Goal: Information Seeking & Learning: Learn about a topic

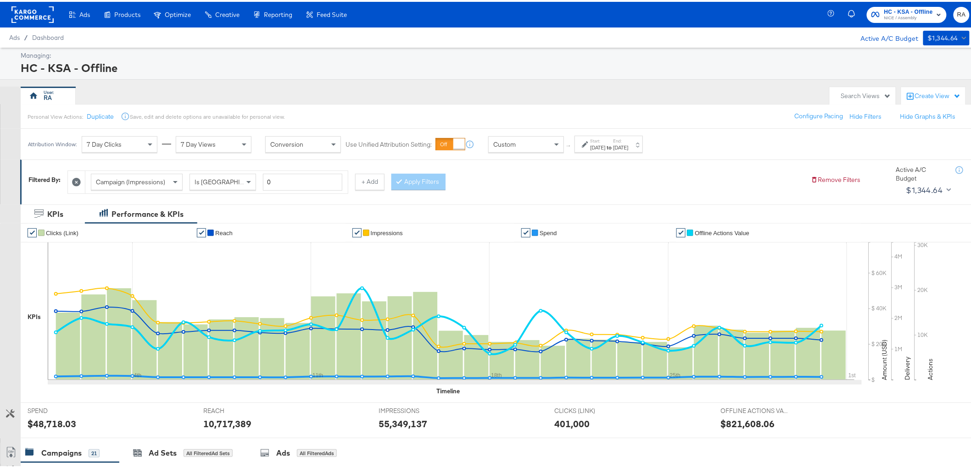
click at [629, 146] on div "[DATE]" at bounding box center [620, 145] width 15 height 7
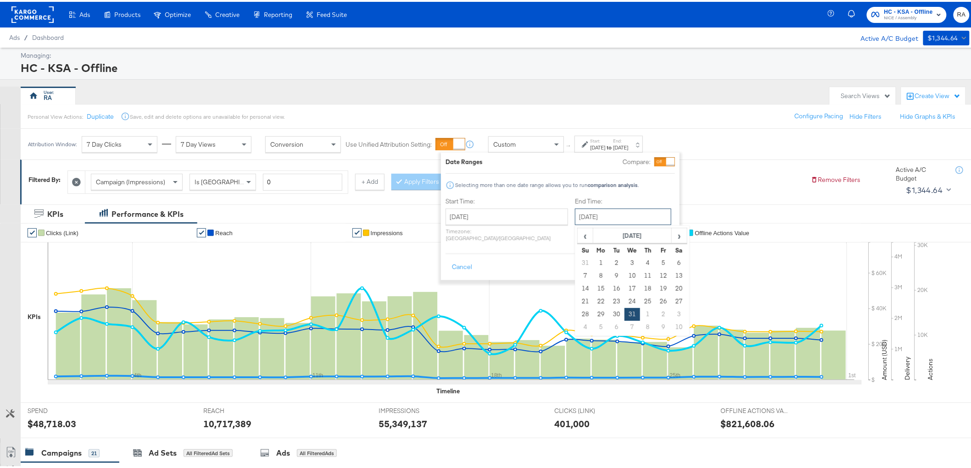
click at [622, 214] on input "[DATE]" at bounding box center [623, 215] width 96 height 17
click at [631, 239] on th "[DATE]" at bounding box center [632, 235] width 78 height 16
click at [679, 234] on span "›" at bounding box center [683, 234] width 8 height 14
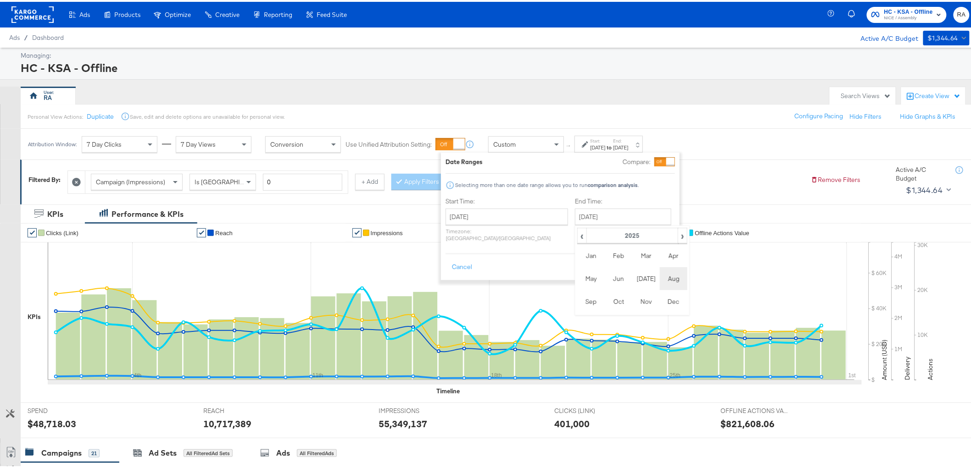
click at [660, 282] on td "Aug" at bounding box center [674, 277] width 28 height 23
click at [526, 217] on input "[DATE]" at bounding box center [507, 215] width 123 height 17
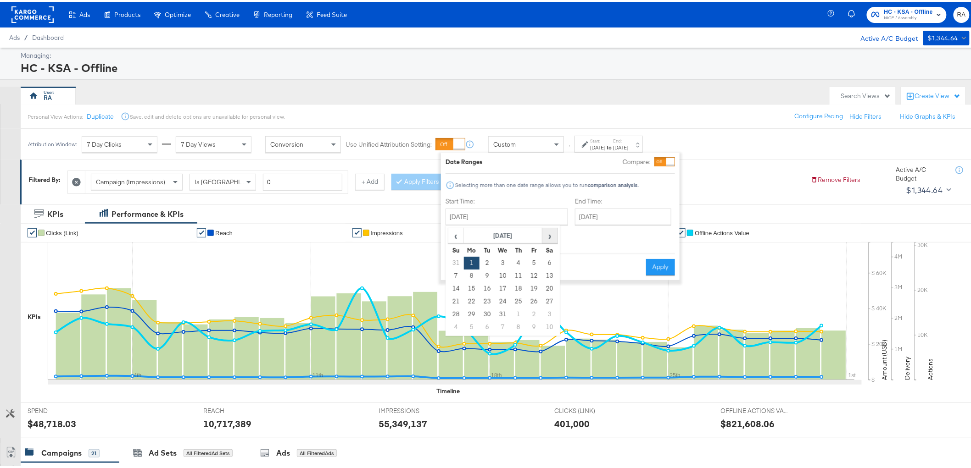
click at [553, 239] on span "›" at bounding box center [550, 234] width 14 height 14
click at [512, 233] on th "[DATE]" at bounding box center [503, 235] width 78 height 16
click at [551, 236] on span "›" at bounding box center [553, 234] width 8 height 14
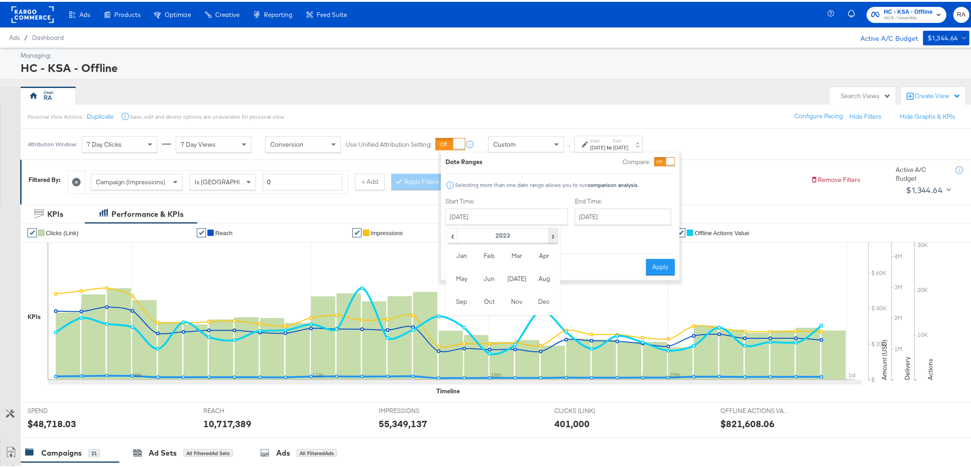
click at [551, 236] on span "›" at bounding box center [553, 234] width 8 height 14
click at [517, 262] on td "Mar" at bounding box center [517, 254] width 28 height 23
click at [543, 261] on td "1" at bounding box center [550, 261] width 16 height 13
type input "[DATE]"
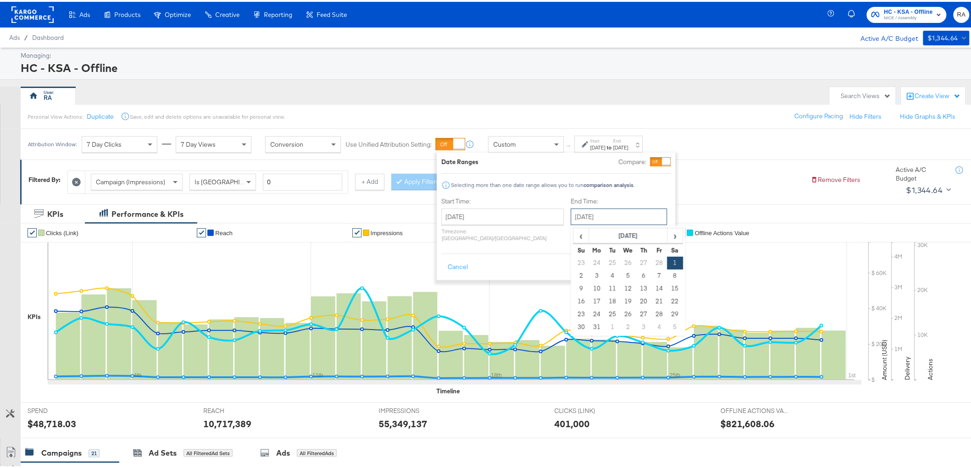
click at [604, 214] on input "[DATE]" at bounding box center [619, 215] width 96 height 17
click at [668, 237] on span "›" at bounding box center [675, 234] width 14 height 14
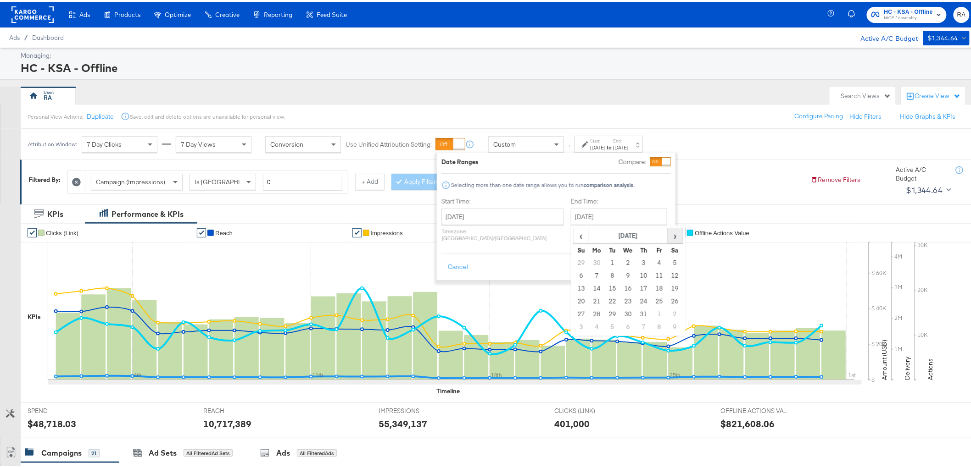
click at [668, 237] on span "›" at bounding box center [675, 234] width 14 height 14
click at [589, 301] on td "18" at bounding box center [597, 300] width 16 height 13
type input "[DATE]"
click at [651, 262] on button "Apply" at bounding box center [660, 265] width 29 height 17
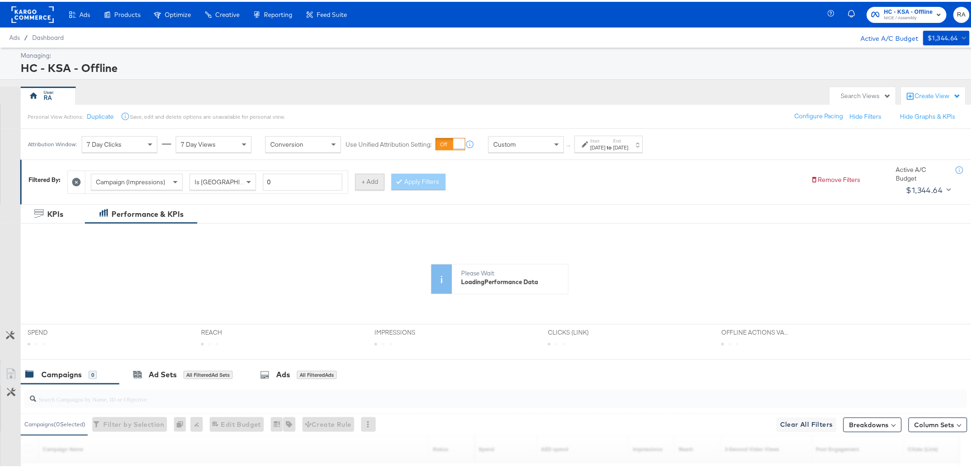
click at [376, 186] on button "+ Add" at bounding box center [369, 180] width 29 height 17
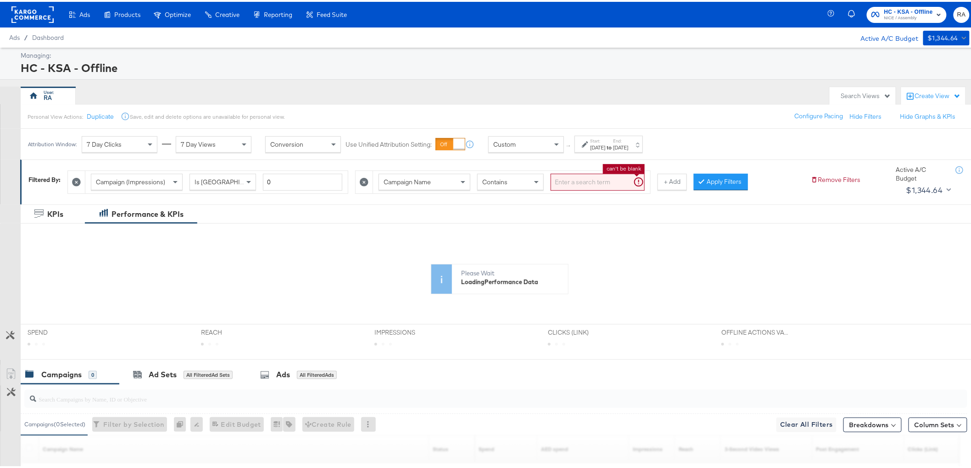
click at [585, 186] on input "search" at bounding box center [598, 180] width 94 height 17
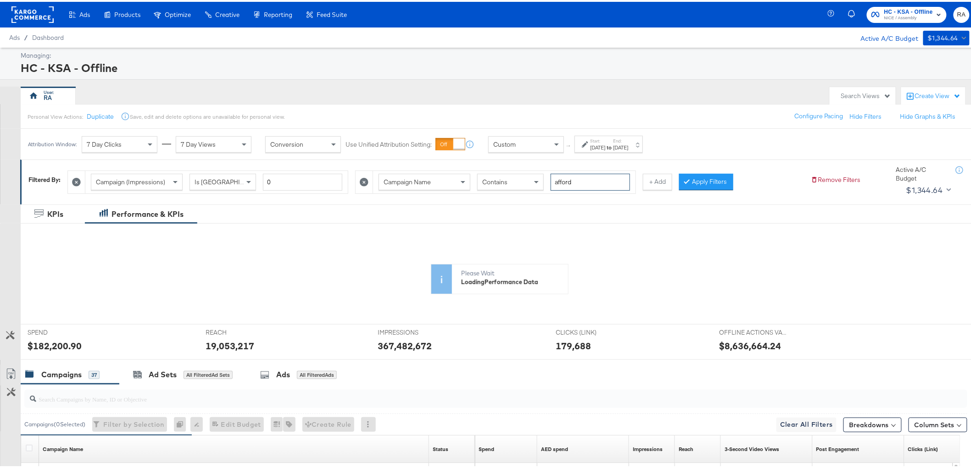
type input "afford"
click at [713, 182] on button "Apply Filters" at bounding box center [706, 180] width 54 height 17
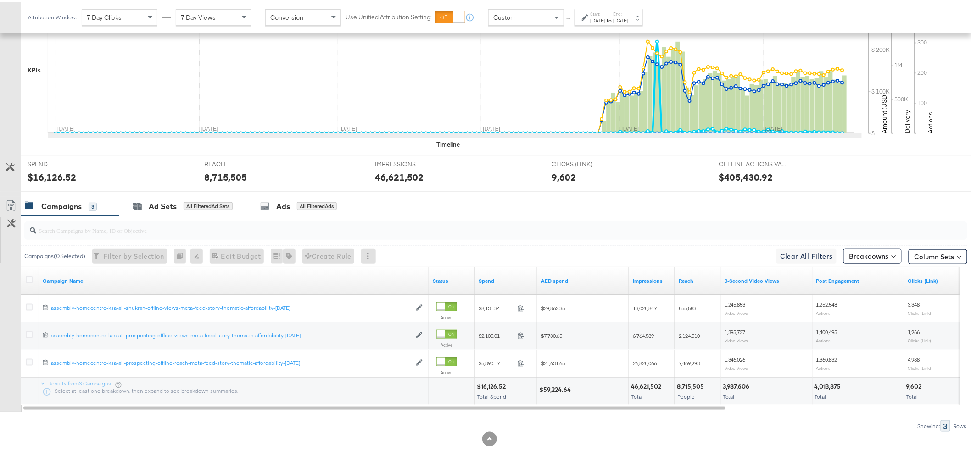
scroll to position [250, 0]
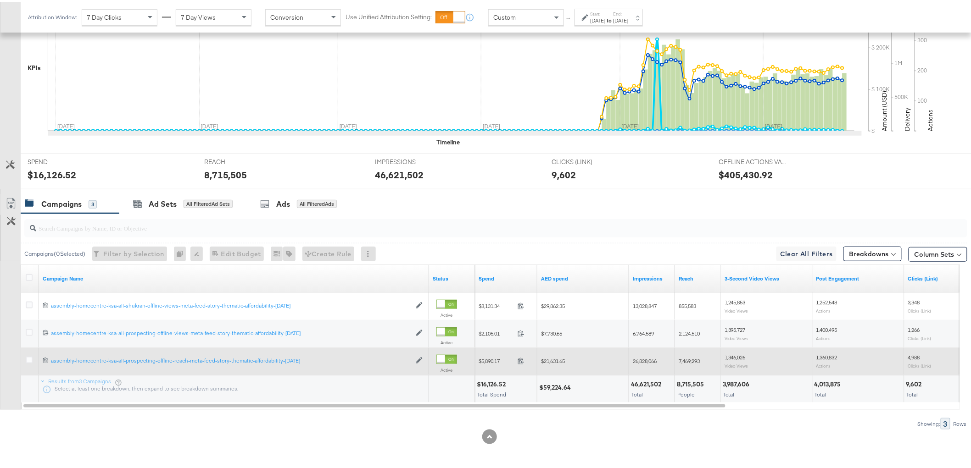
click at [560, 359] on span "$21,631.65" at bounding box center [553, 359] width 24 height 7
copy span "21,631.65"
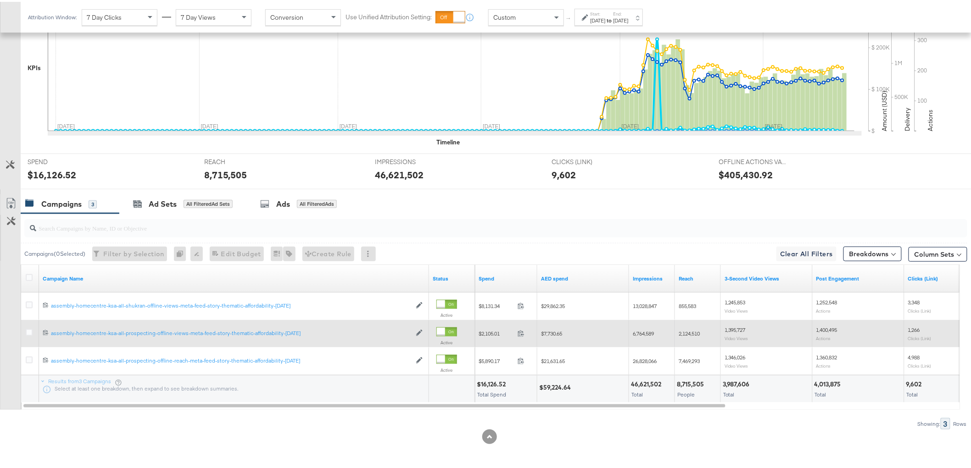
click at [556, 331] on span "$7,730.65" at bounding box center [551, 332] width 21 height 7
copy span "7,730.65"
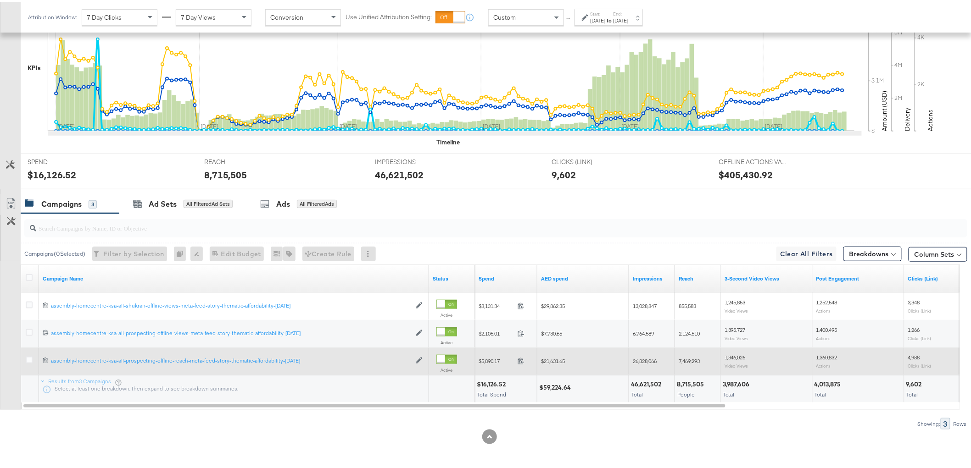
click at [650, 358] on span "26,828,066" at bounding box center [645, 359] width 24 height 7
copy span "26,828,066"
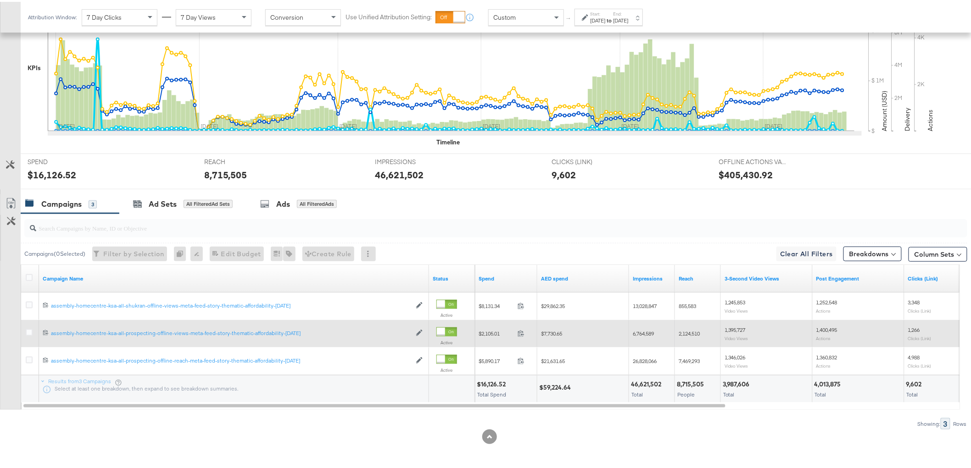
click at [643, 329] on span "6,764,589" at bounding box center [643, 332] width 21 height 7
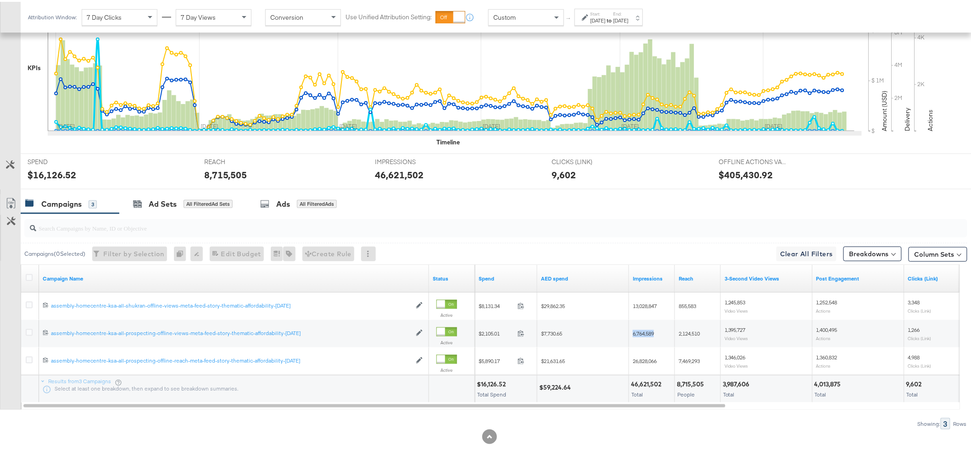
copy span "6,764,589"
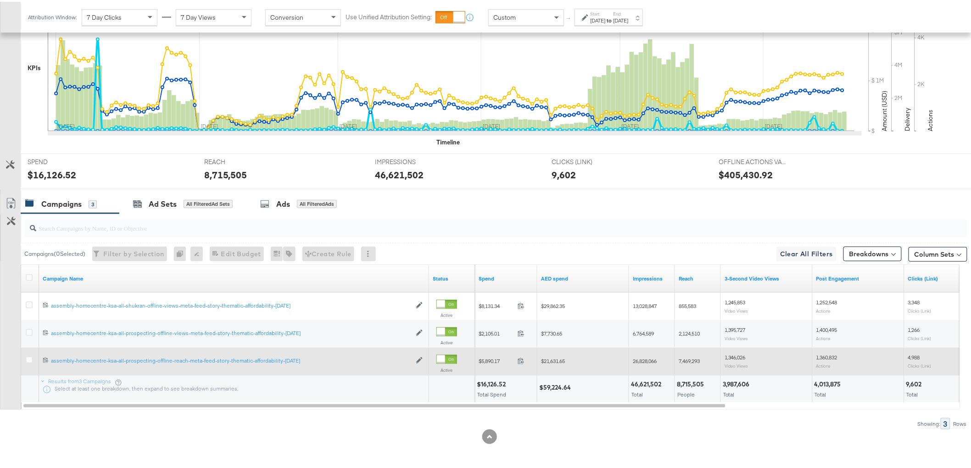
click at [691, 359] on span "7,469,293" at bounding box center [689, 359] width 21 height 7
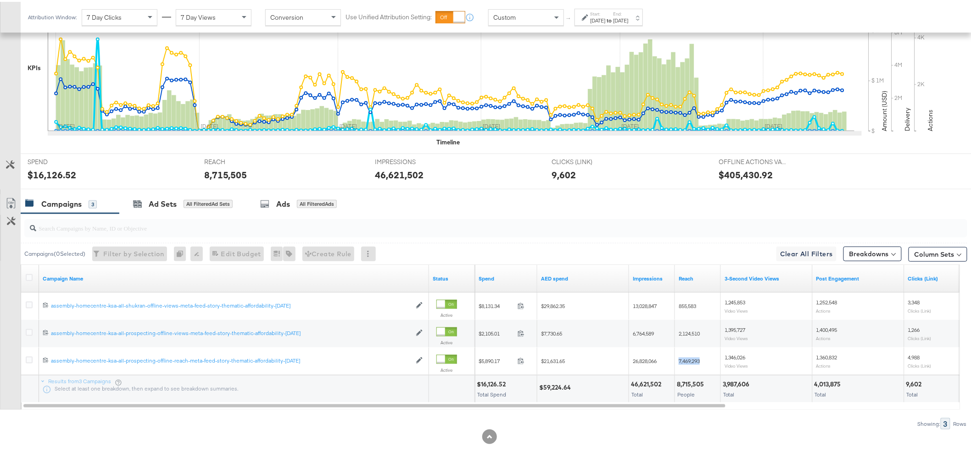
copy span "7,469,293"
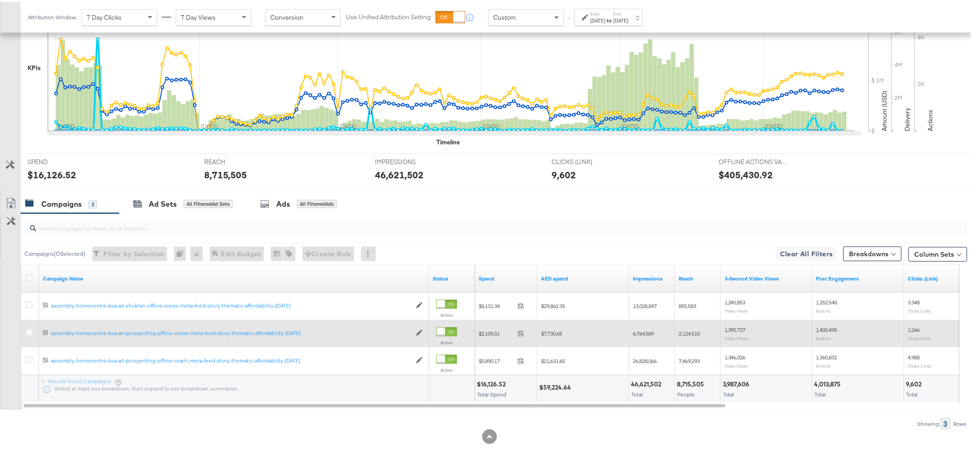
click at [694, 331] on span "2,124,510" at bounding box center [689, 332] width 21 height 7
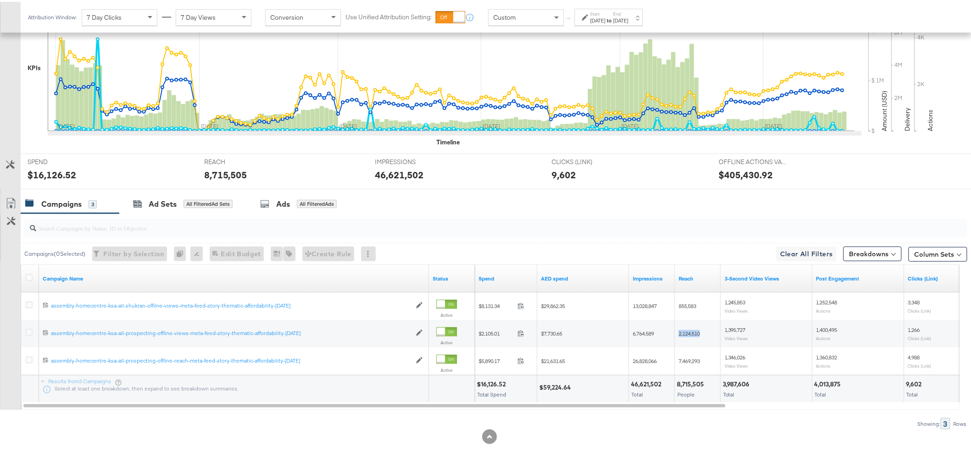
copy span "2,124,510"
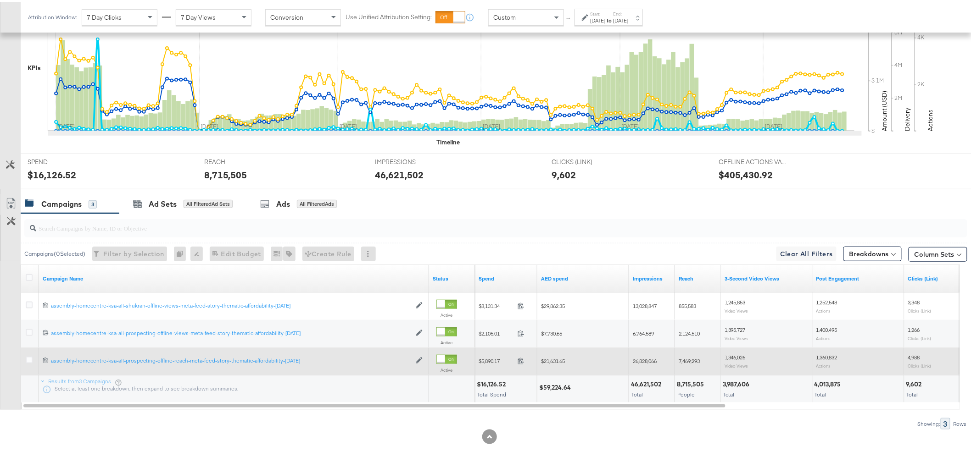
click at [740, 352] on span "1,346,026" at bounding box center [734, 355] width 21 height 7
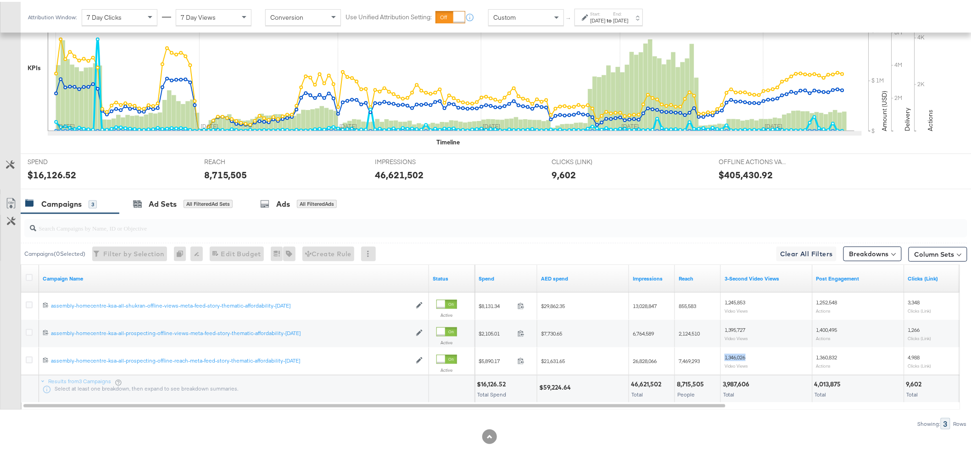
copy span "1,346,026"
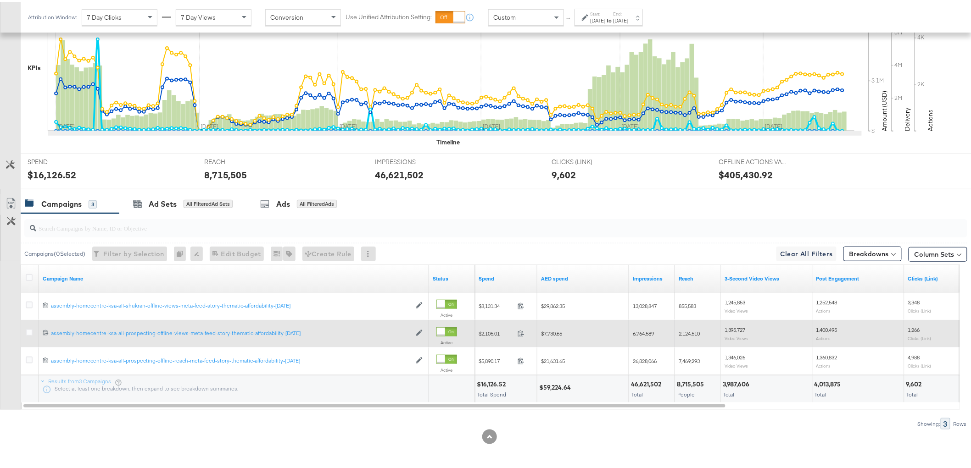
click at [739, 326] on span "1,395,727" at bounding box center [734, 328] width 21 height 7
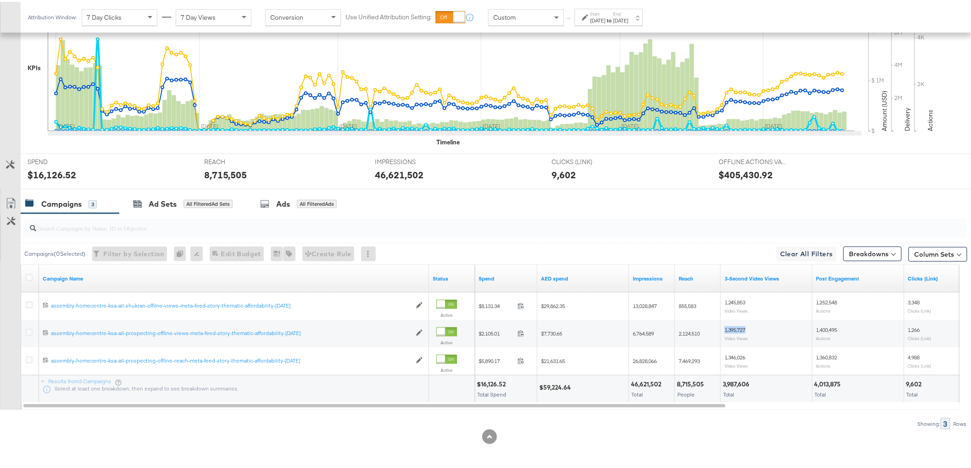
copy span "1,395,727"
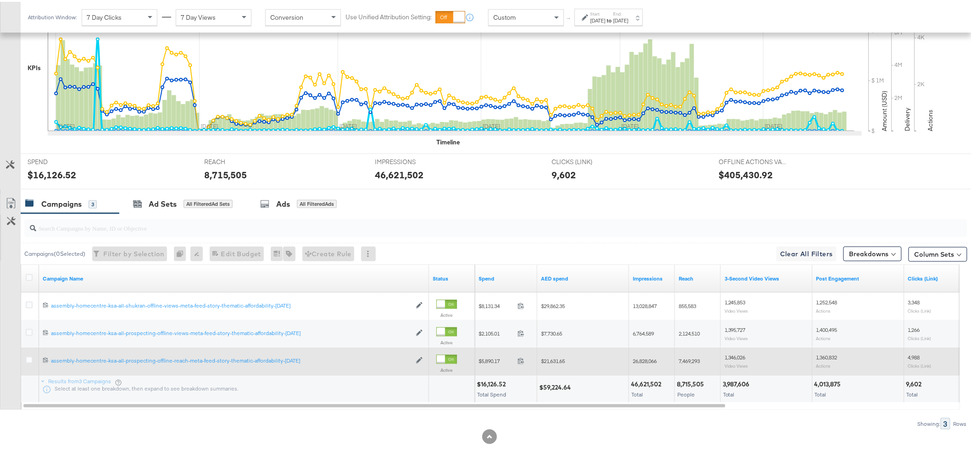
click at [826, 358] on span "1,360,832" at bounding box center [826, 355] width 21 height 7
click at [827, 357] on span "1,360,832" at bounding box center [826, 355] width 21 height 7
copy span "1,360,832"
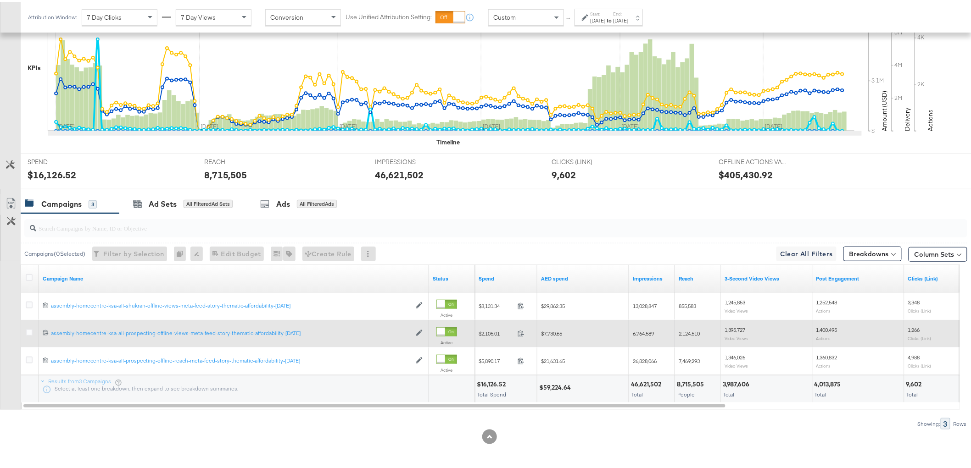
click at [826, 326] on span "1,400,495" at bounding box center [826, 328] width 21 height 7
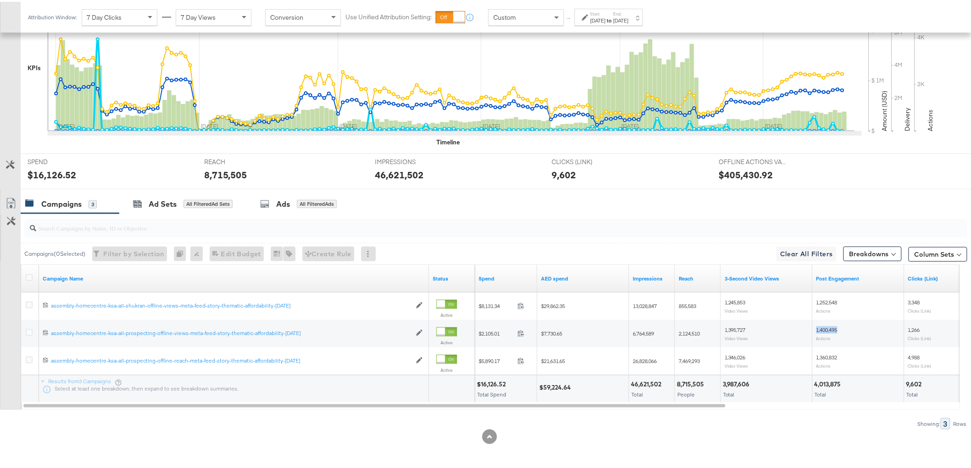
copy span "1,400,495"
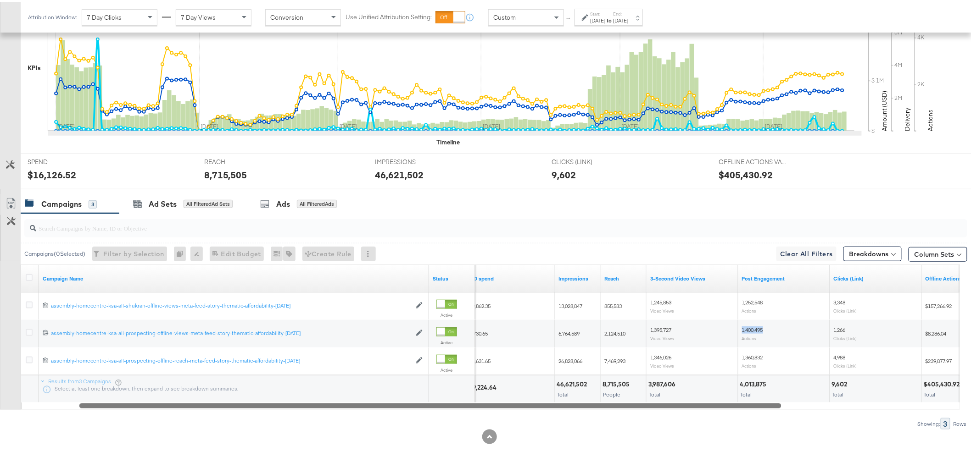
drag, startPoint x: 711, startPoint y: 403, endPoint x: 716, endPoint y: 392, distance: 11.7
click at [716, 392] on div "Campaign Name Status AED spend Impressions Reach 3-Second Video Views Post Enga…" at bounding box center [490, 335] width 939 height 145
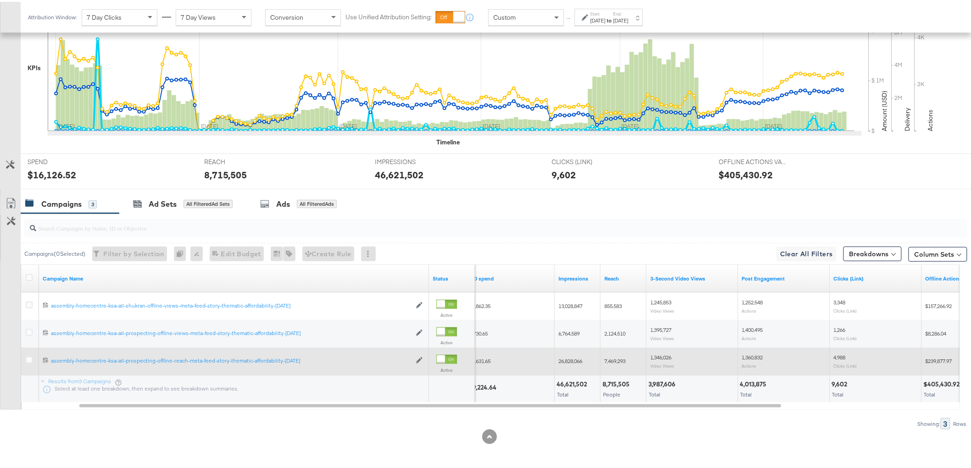
click at [753, 355] on span "1,360,832" at bounding box center [752, 355] width 21 height 7
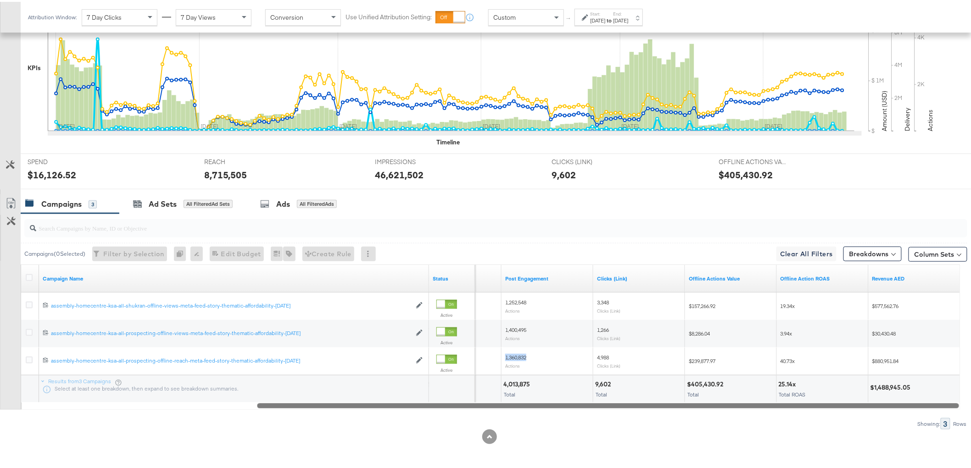
drag, startPoint x: 767, startPoint y: 404, endPoint x: 975, endPoint y: 389, distance: 208.4
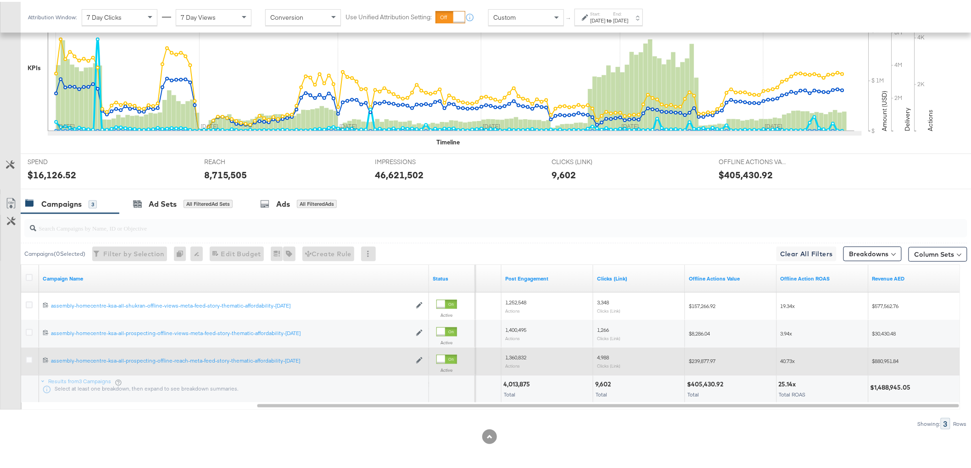
click at [892, 360] on span "$880,951.84" at bounding box center [885, 359] width 27 height 7
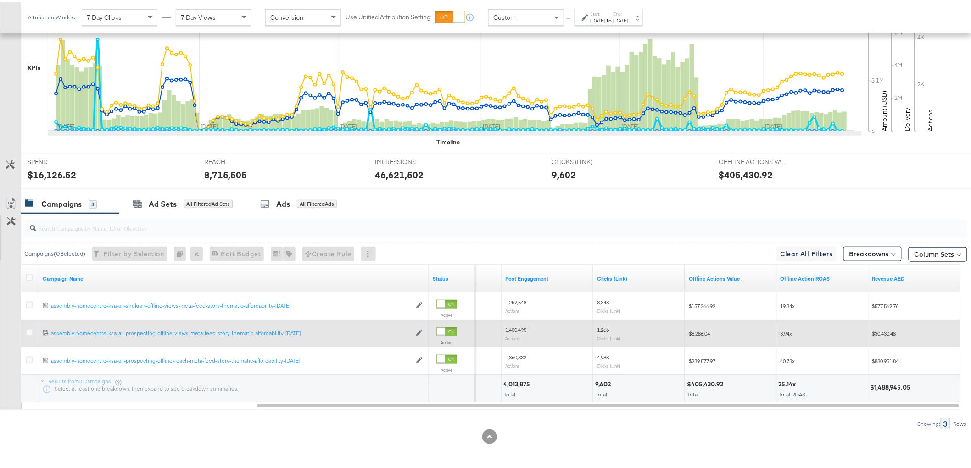
click at [892, 329] on span "$30,430.48" at bounding box center [884, 332] width 24 height 7
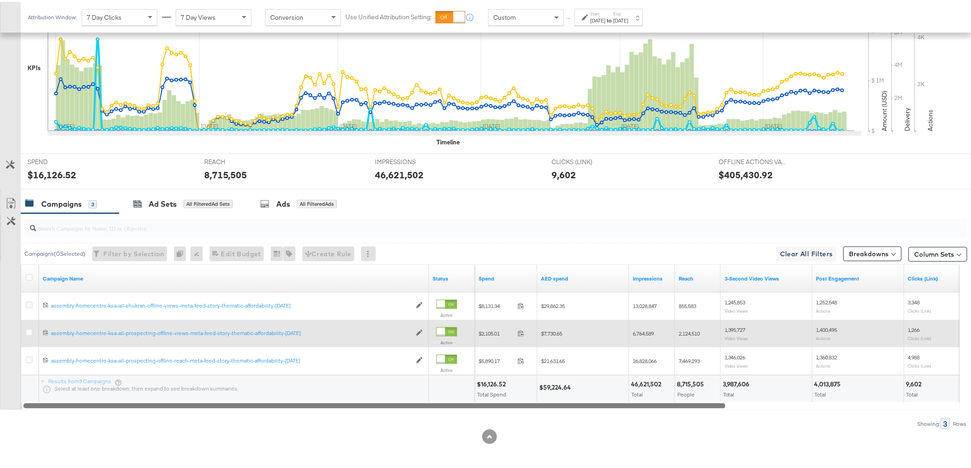
drag, startPoint x: 616, startPoint y: 403, endPoint x: 106, endPoint y: 382, distance: 510.2
click at [100, 384] on div "Campaign Name Status Spend AED spend Impressions Reach 3-Second Video Views Pos…" at bounding box center [490, 335] width 939 height 145
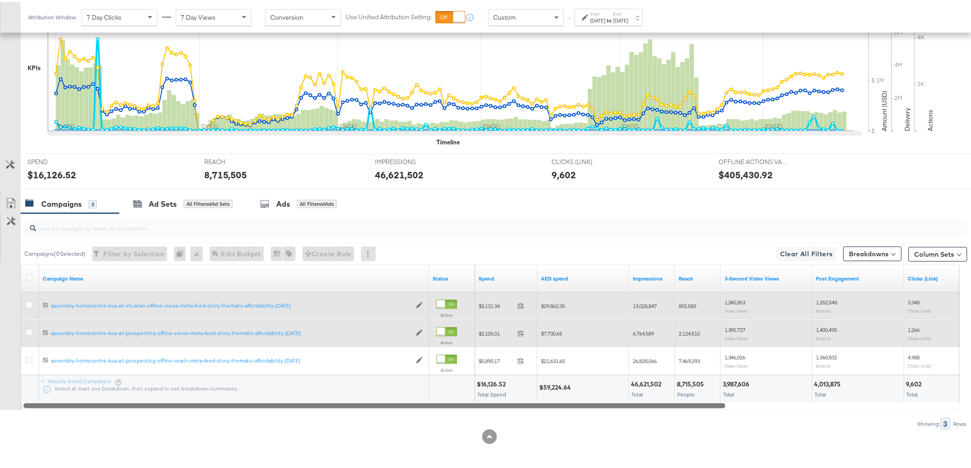
click at [550, 304] on span "$29,862.35" at bounding box center [553, 304] width 24 height 7
click at [645, 301] on span "13,028,847" at bounding box center [645, 304] width 24 height 7
click at [695, 304] on span "855,583" at bounding box center [687, 304] width 17 height 7
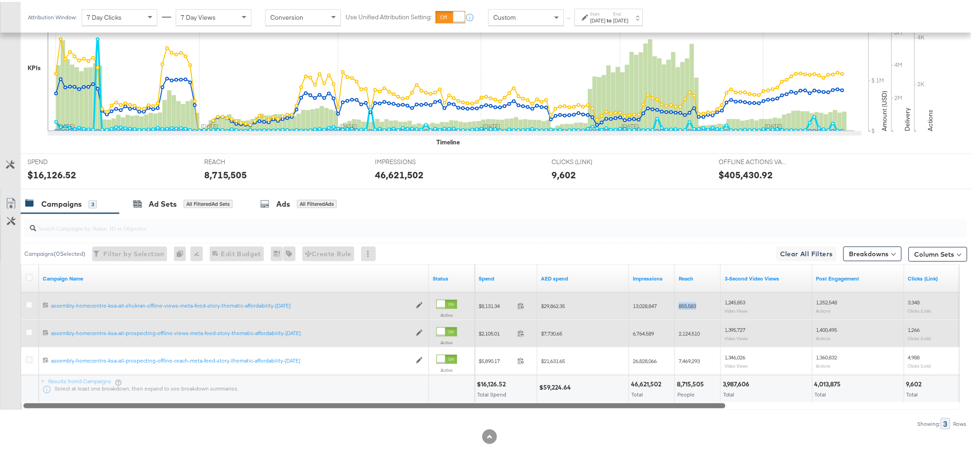
click at [695, 304] on span "855,583" at bounding box center [687, 304] width 17 height 7
click at [733, 300] on span "1,245,853" at bounding box center [734, 300] width 21 height 7
click at [831, 300] on span "1,252,548" at bounding box center [826, 300] width 21 height 7
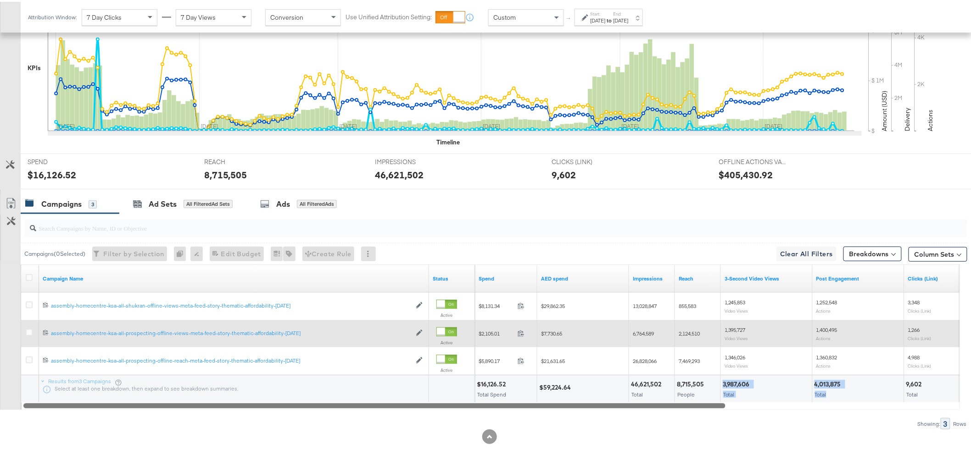
drag, startPoint x: 710, startPoint y: 401, endPoint x: 865, endPoint y: 394, distance: 155.7
click at [865, 394] on div "$16,126.52 Total Spend $59,224.64 46,621,502 Total 8,715,505 People 3,987,606 T…" at bounding box center [873, 387] width 796 height 28
click at [819, 434] on div at bounding box center [489, 435] width 979 height 15
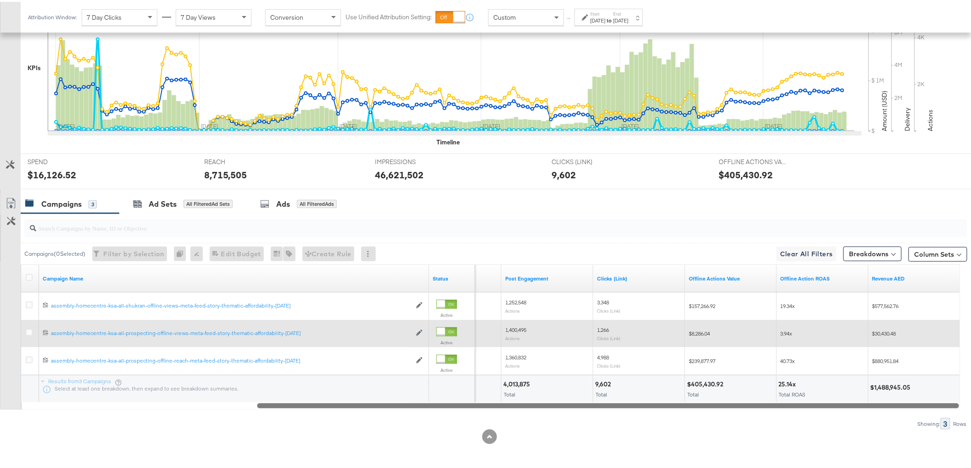
drag, startPoint x: 703, startPoint y: 404, endPoint x: 952, endPoint y: 375, distance: 249.9
click at [958, 388] on div "Campaign Name Status 3-Second Video Views Post Engagement Clicks (Link) Offline…" at bounding box center [490, 335] width 939 height 145
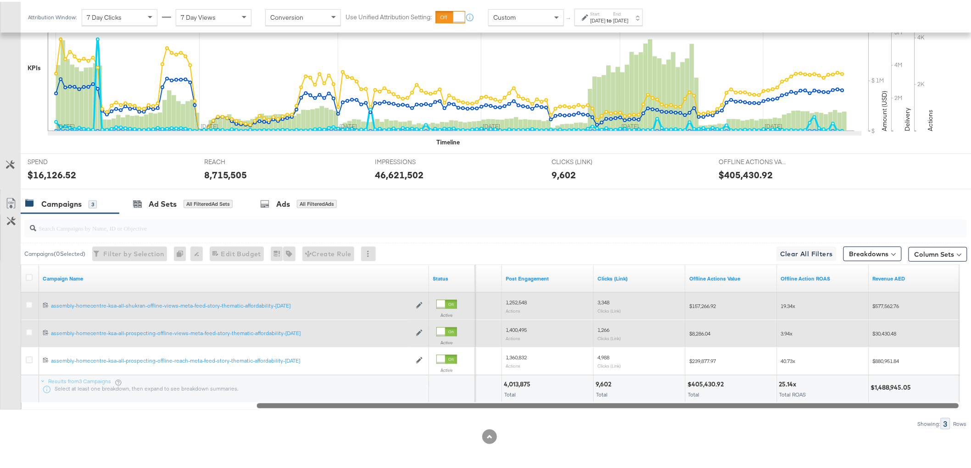
click at [897, 304] on span "$577,562.76" at bounding box center [886, 304] width 27 height 7
